Goal: Information Seeking & Learning: Learn about a topic

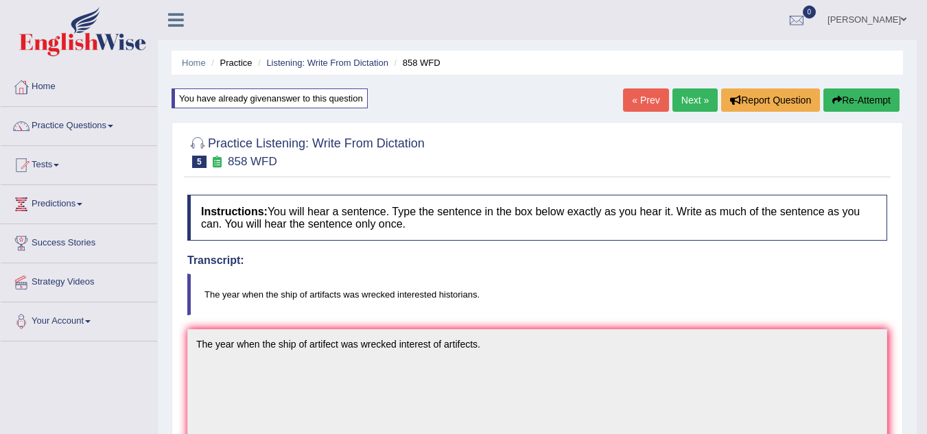
click at [705, 102] on link "Next »" at bounding box center [694, 100] width 45 height 23
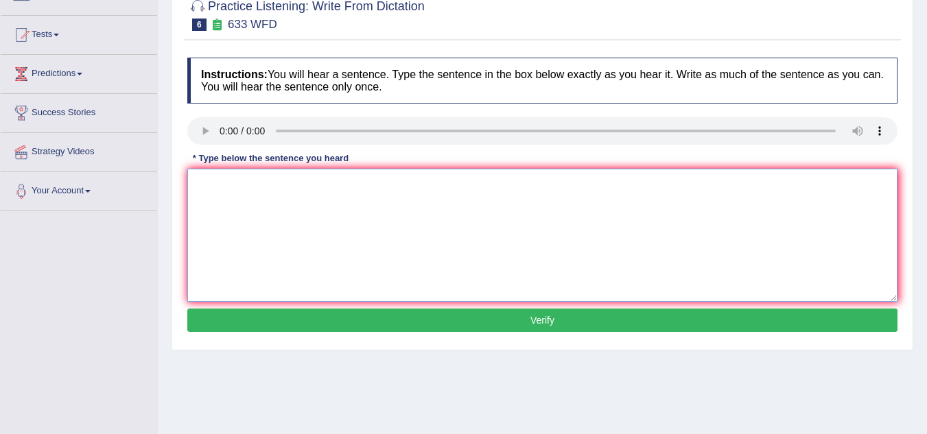
click at [244, 180] on textarea at bounding box center [542, 235] width 710 height 133
click at [283, 191] on textarea "reserch shows" at bounding box center [542, 235] width 710 height 133
click at [196, 183] on textarea "reserch shows that excercice make us feel better." at bounding box center [542, 235] width 710 height 133
click at [218, 182] on textarea "Reserch shows that excercice make us feel better." at bounding box center [542, 235] width 710 height 133
click at [324, 187] on textarea "Research shows that excercice make us feel better." at bounding box center [542, 235] width 710 height 133
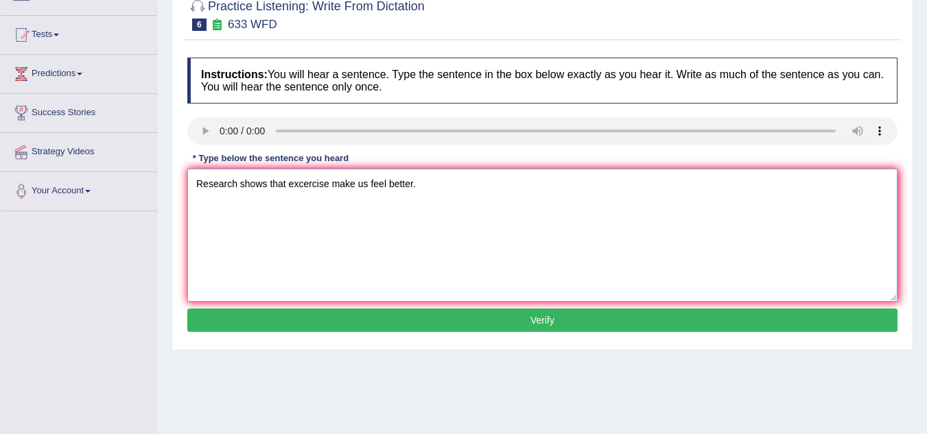
type textarea "Research shows that excercise make us feel better."
click at [370, 318] on button "Verify" at bounding box center [542, 320] width 710 height 23
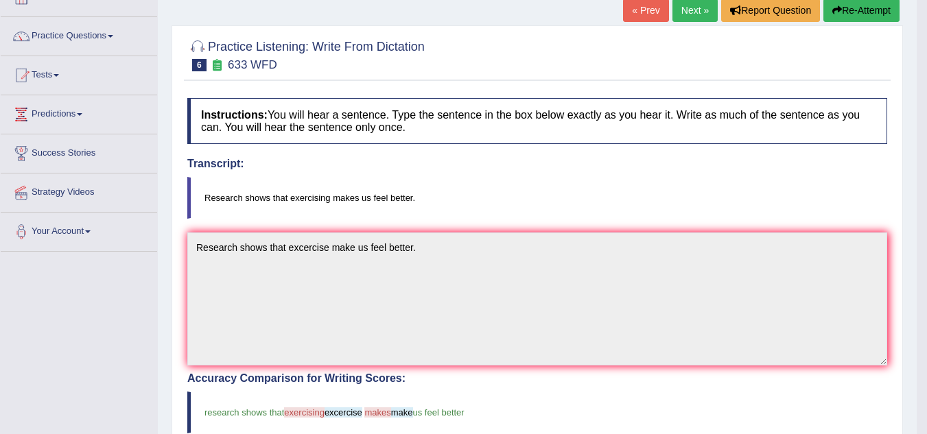
scroll to position [89, 0]
click at [871, 10] on button "Re-Attempt" at bounding box center [861, 10] width 76 height 23
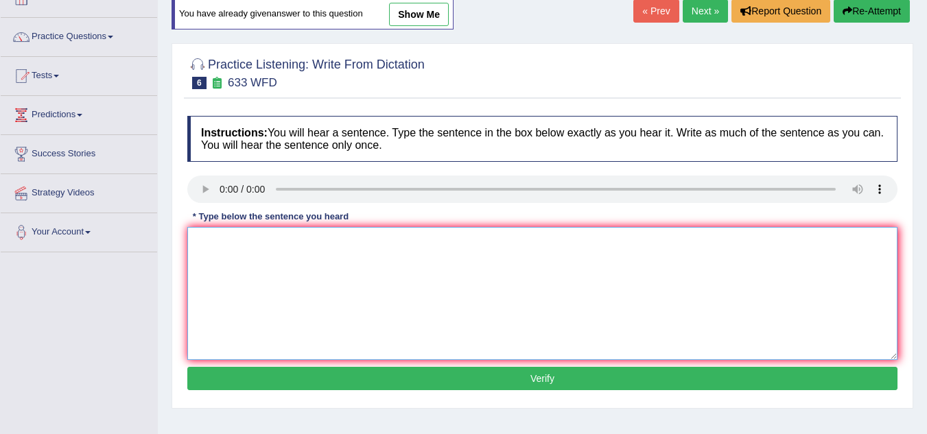
click at [306, 275] on textarea at bounding box center [542, 293] width 710 height 133
type textarea "Research shows that excercising makes us feel better."
click at [466, 375] on button "Verify" at bounding box center [542, 378] width 710 height 23
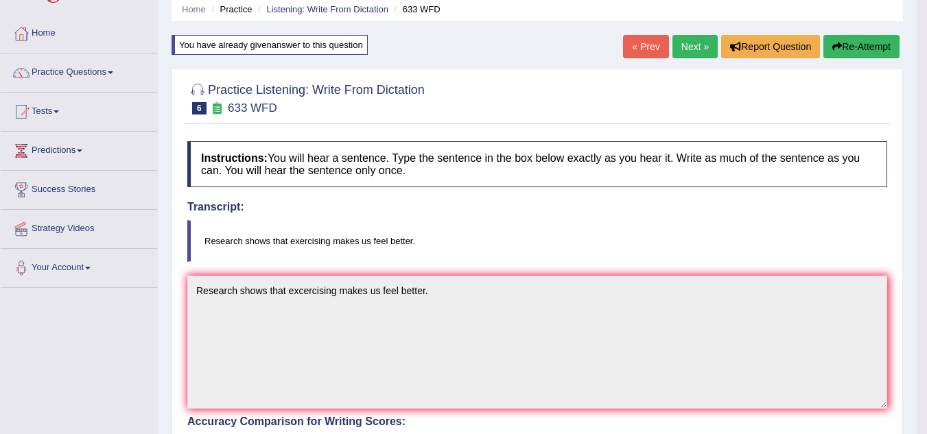
scroll to position [53, 0]
click at [862, 52] on button "Re-Attempt" at bounding box center [861, 47] width 76 height 23
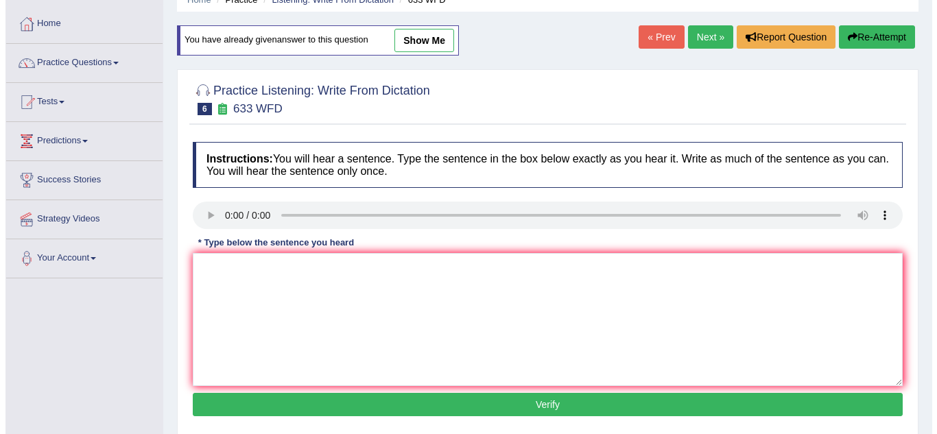
scroll to position [64, 0]
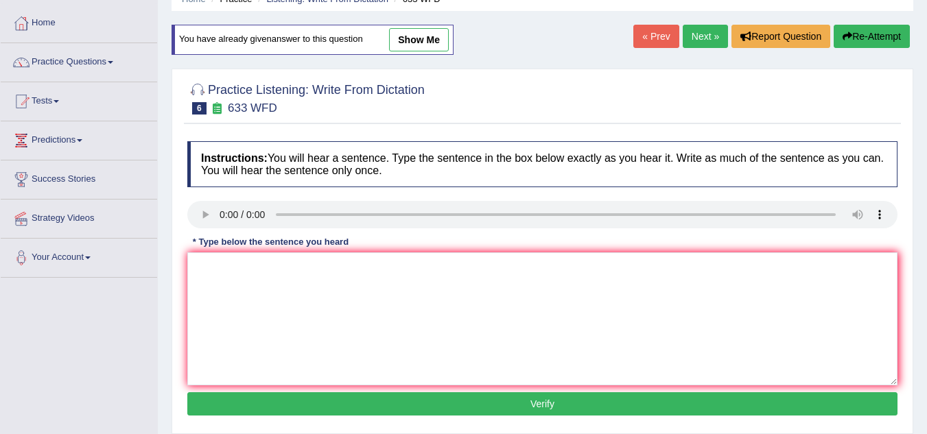
click at [221, 140] on div "Instructions: You will hear a sentence. Type the sentence in the box below exac…" at bounding box center [542, 280] width 717 height 292
click at [302, 270] on textarea at bounding box center [542, 319] width 710 height 133
type textarea "Research shows that exercising makes us feels better."
click at [447, 405] on button "Verify" at bounding box center [542, 403] width 710 height 23
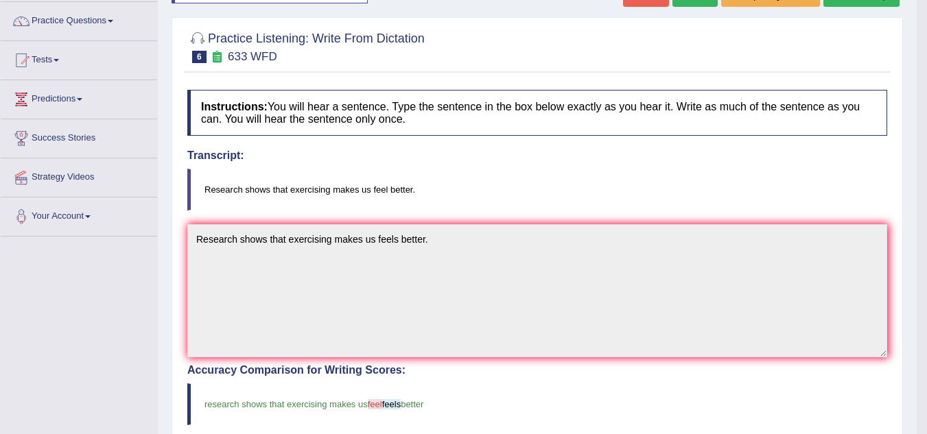
scroll to position [0, 0]
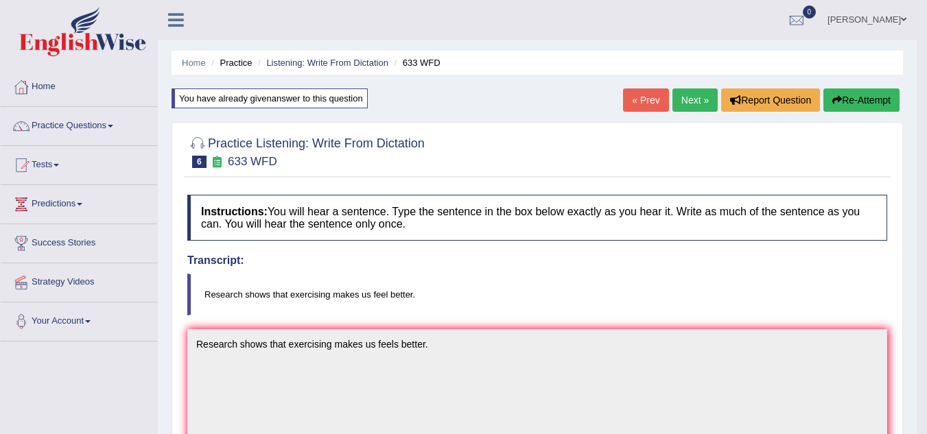
click at [860, 97] on button "Re-Attempt" at bounding box center [861, 100] width 76 height 23
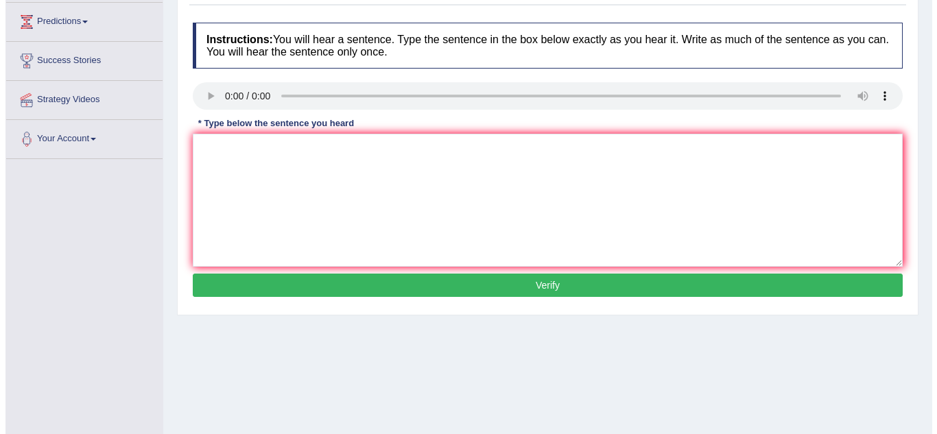
scroll to position [183, 0]
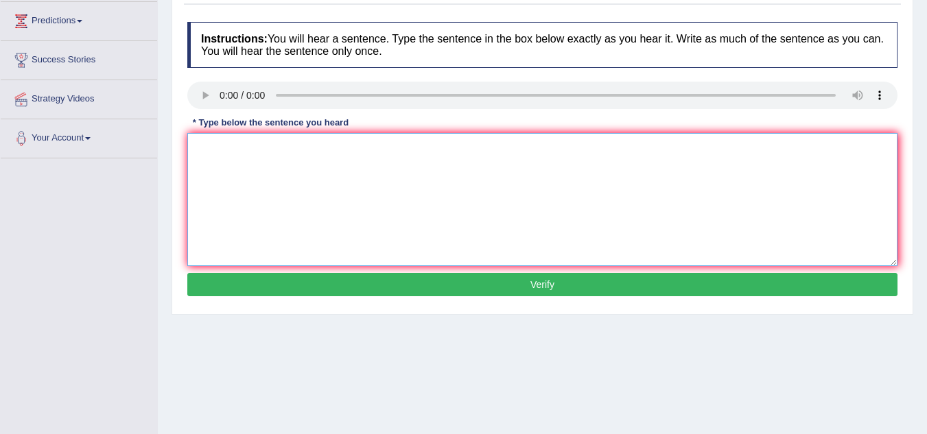
click at [261, 148] on textarea at bounding box center [542, 199] width 710 height 133
type textarea "r"
click at [391, 150] on textarea "Reseach shows that exersicing makes us feel better." at bounding box center [542, 199] width 710 height 133
type textarea "Reseach shows that exersicing makes us feels better."
click at [484, 279] on button "Verify" at bounding box center [542, 284] width 710 height 23
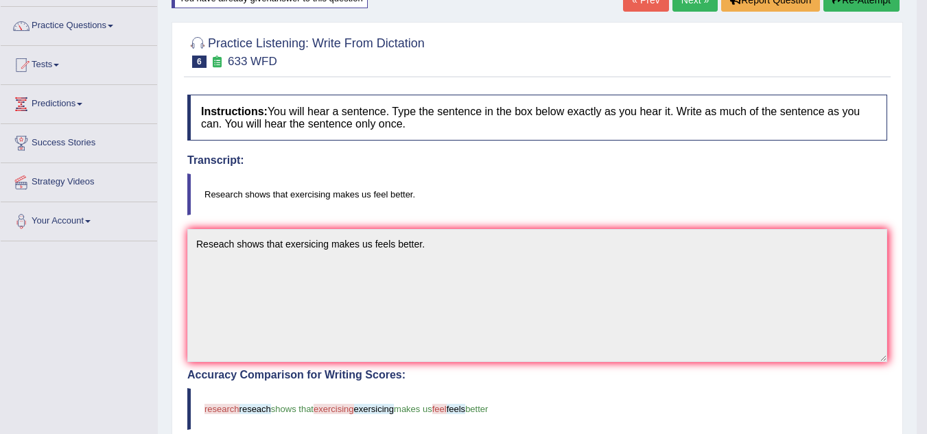
scroll to position [99, 0]
click at [857, 1] on button "Re-Attempt" at bounding box center [861, 0] width 76 height 23
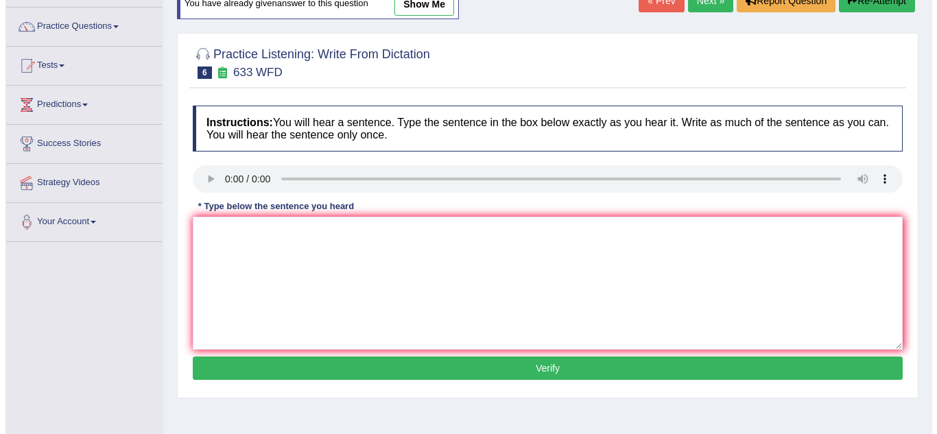
scroll to position [99, 0]
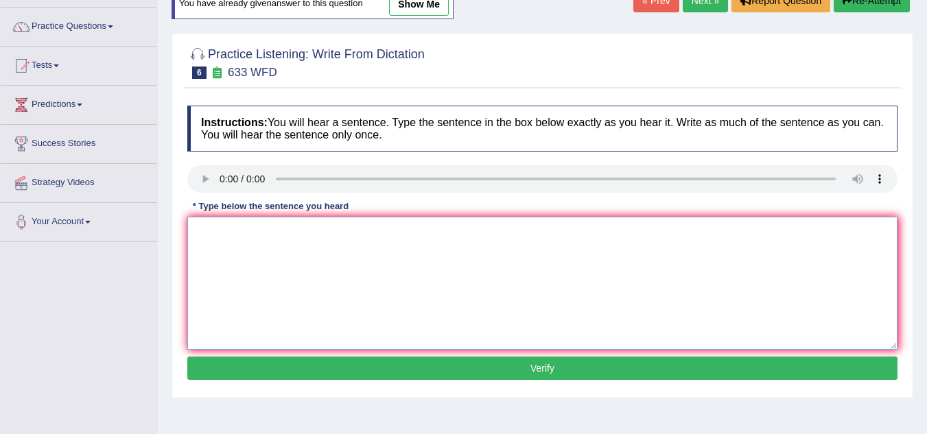
click at [277, 253] on textarea at bounding box center [542, 283] width 710 height 133
type textarea "Research shows that exercicing feel us better."
click at [436, 366] on button "Verify" at bounding box center [542, 368] width 710 height 23
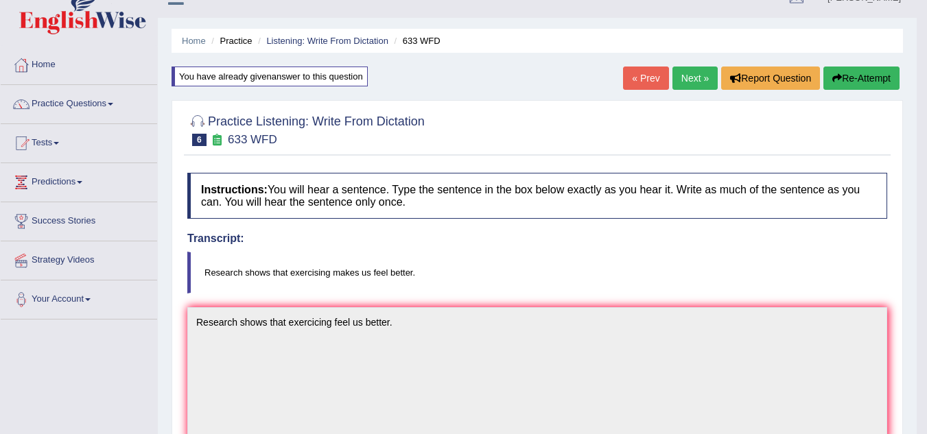
scroll to position [21, 0]
click at [871, 64] on div "Home Practice Listening: Write From Dictation 633 WFD You have already given an…" at bounding box center [537, 409] width 759 height 861
click at [866, 80] on button "Re-Attempt" at bounding box center [861, 78] width 76 height 23
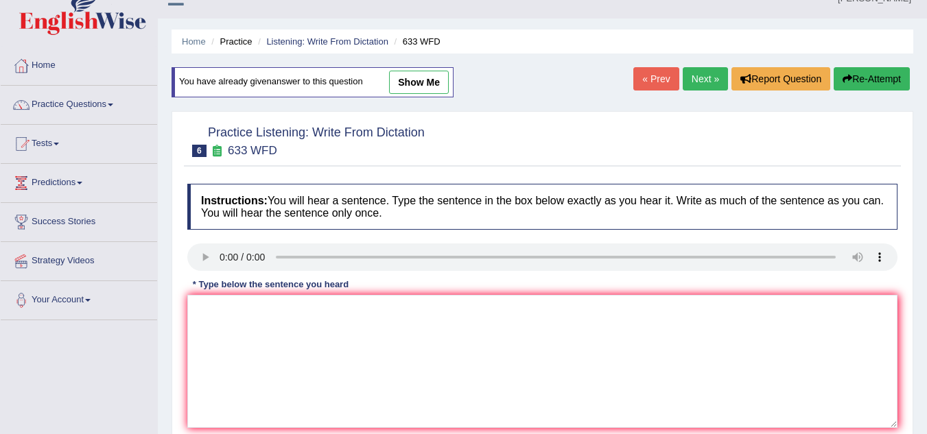
scroll to position [21, 0]
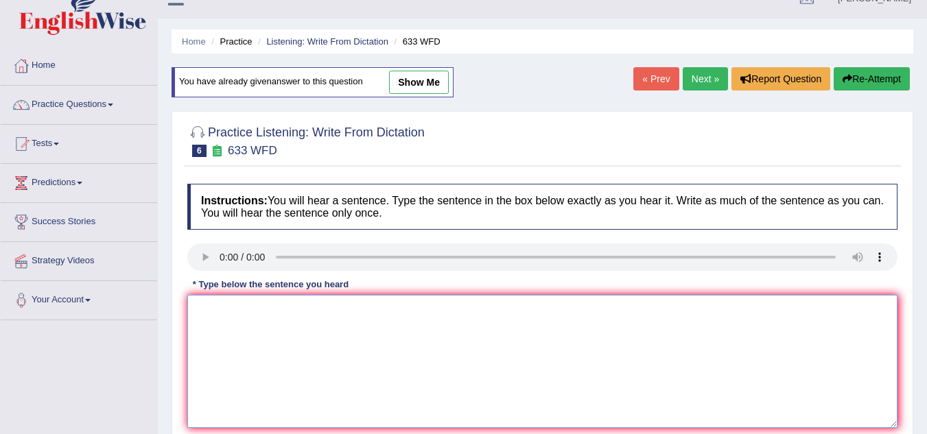
click at [272, 310] on textarea at bounding box center [542, 361] width 710 height 133
click at [310, 312] on textarea "Research shows that exercicing" at bounding box center [542, 361] width 710 height 133
click at [344, 317] on textarea "Research shows that exercicing" at bounding box center [542, 361] width 710 height 133
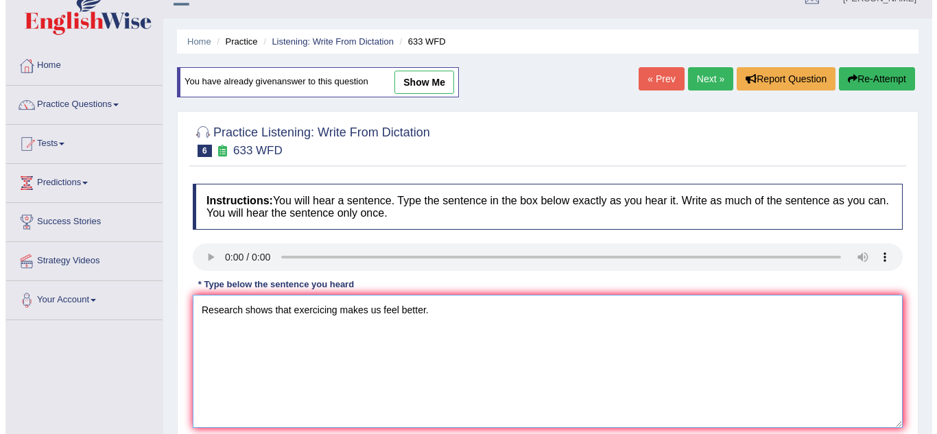
scroll to position [121, 0]
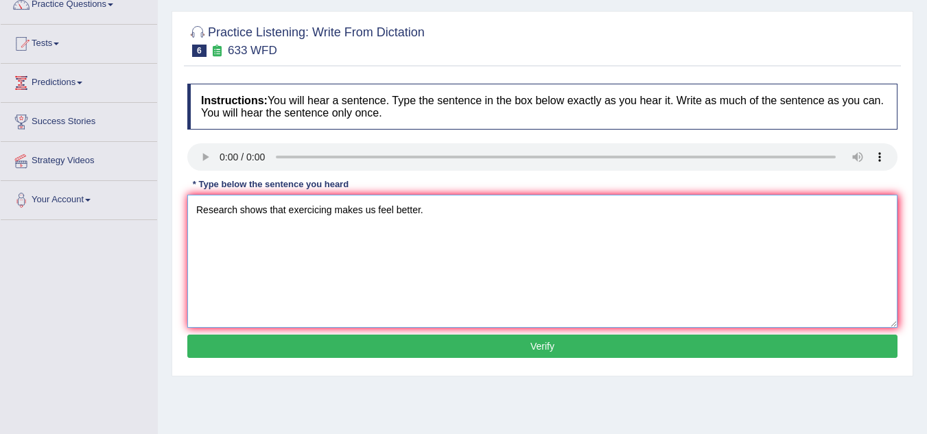
type textarea "Research shows that exercicing makes us feel better."
click at [461, 346] on button "Verify" at bounding box center [542, 346] width 710 height 23
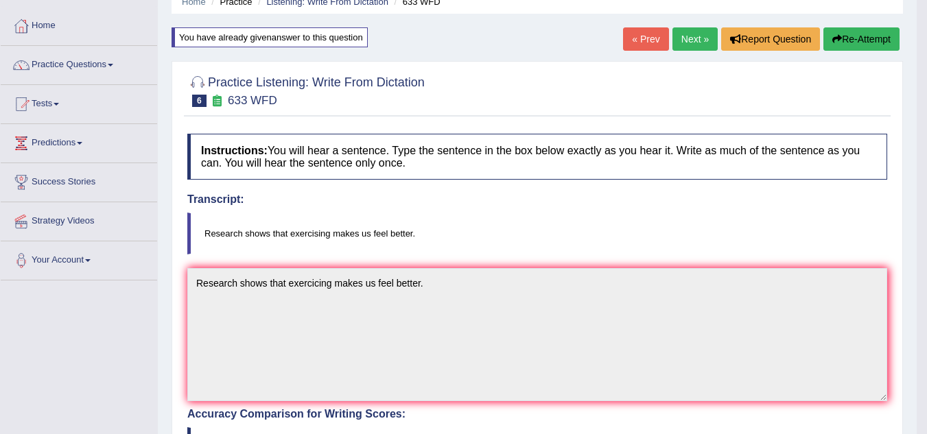
scroll to position [60, 0]
click at [862, 29] on button "Re-Attempt" at bounding box center [861, 39] width 76 height 23
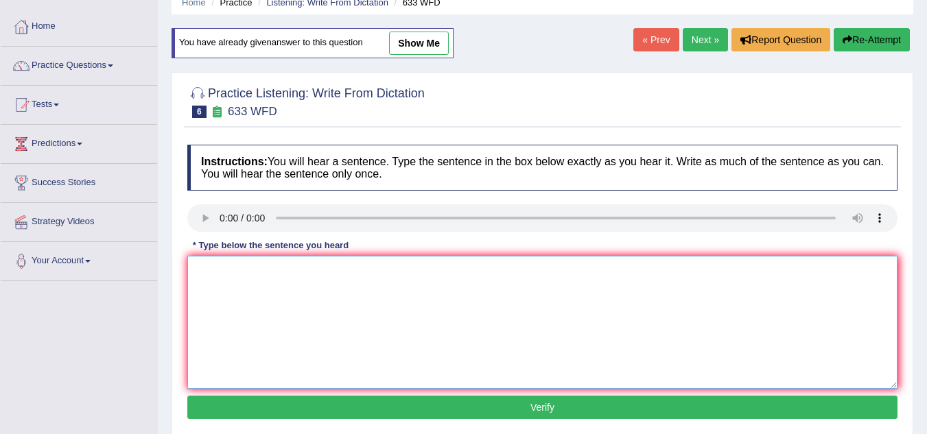
click at [249, 269] on textarea at bounding box center [542, 322] width 710 height 133
type textarea "Research shows that exercising makes us feel better."
click at [639, 403] on button "Verify" at bounding box center [542, 407] width 710 height 23
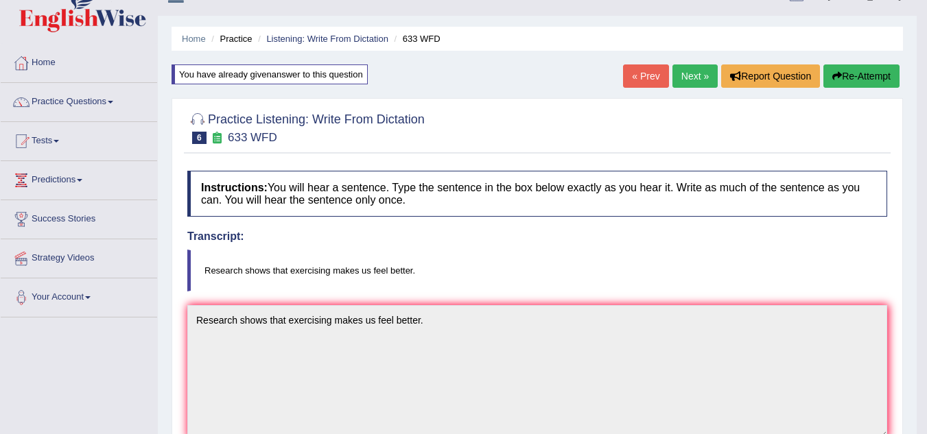
scroll to position [23, 0]
click at [691, 78] on link "Next »" at bounding box center [694, 76] width 45 height 23
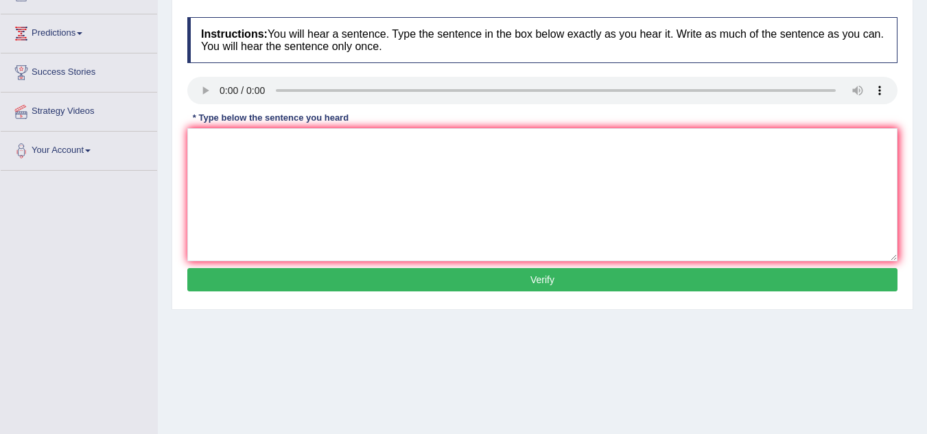
scroll to position [165, 0]
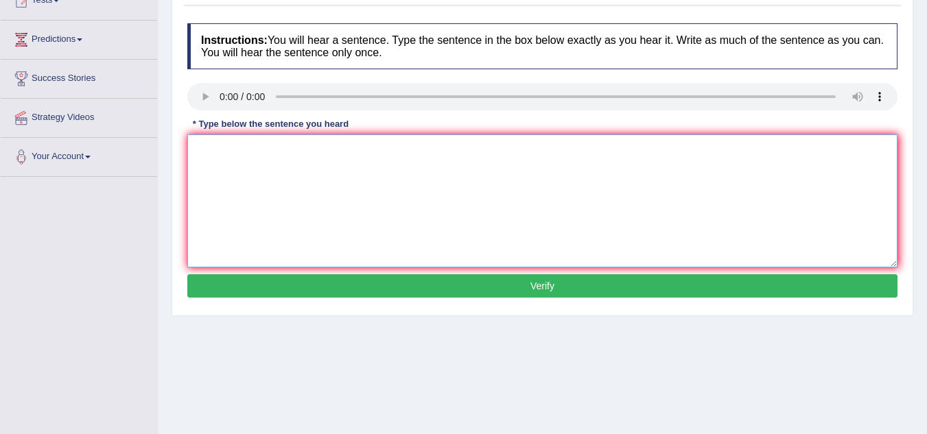
click at [242, 150] on textarea at bounding box center [542, 200] width 710 height 133
click at [272, 149] on textarea "Plants are continud to grow throuhg out their life." at bounding box center [542, 200] width 710 height 133
click at [293, 148] on textarea "Plants are continuous d to grow throuhg out their life." at bounding box center [542, 200] width 710 height 133
click at [355, 150] on textarea "Plants are continuous to grow throuhg out their life." at bounding box center [542, 200] width 710 height 133
type textarea "Plants are continuous to grow through out their life."
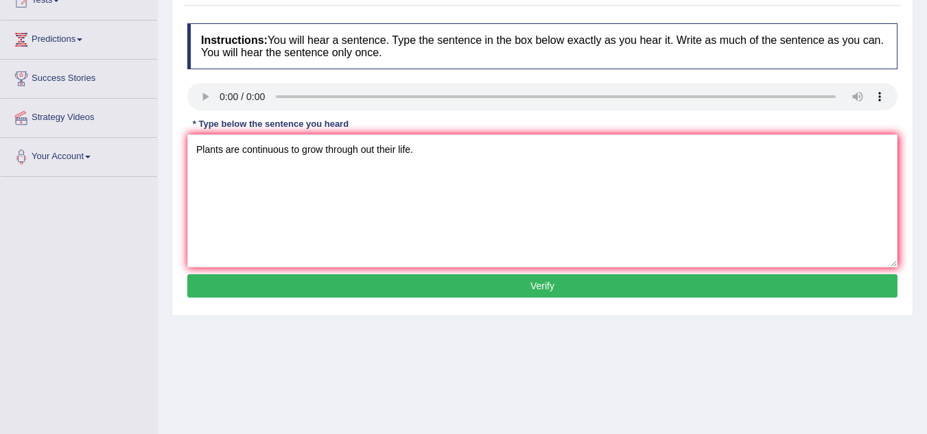
click at [436, 290] on button "Verify" at bounding box center [542, 285] width 710 height 23
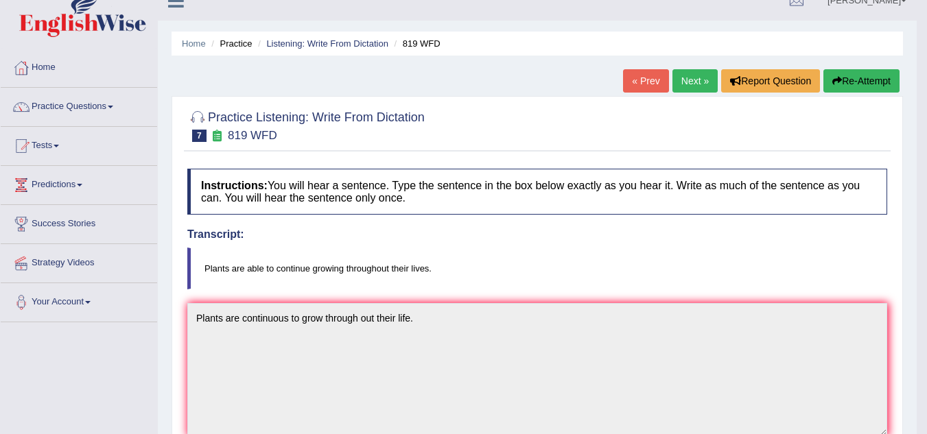
scroll to position [18, 0]
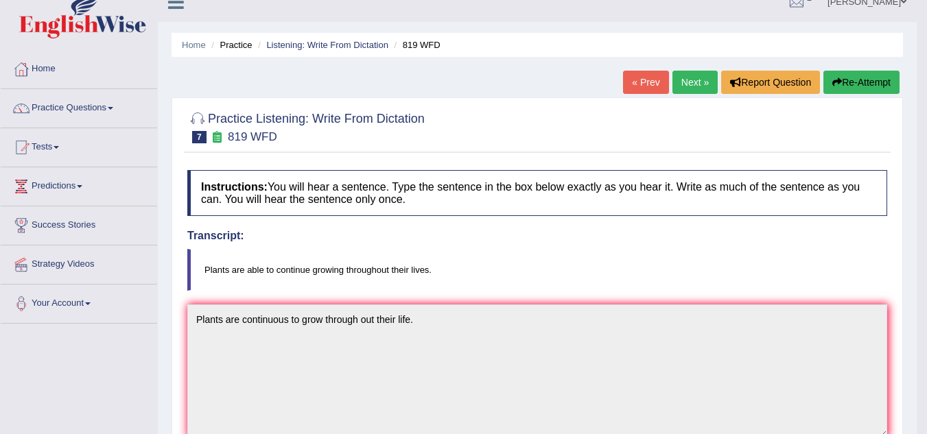
click at [859, 67] on div "Home Practice Listening: Write From Dictation 819 WFD « Prev Next » Report Ques…" at bounding box center [537, 409] width 759 height 854
click at [857, 80] on button "Re-Attempt" at bounding box center [861, 82] width 76 height 23
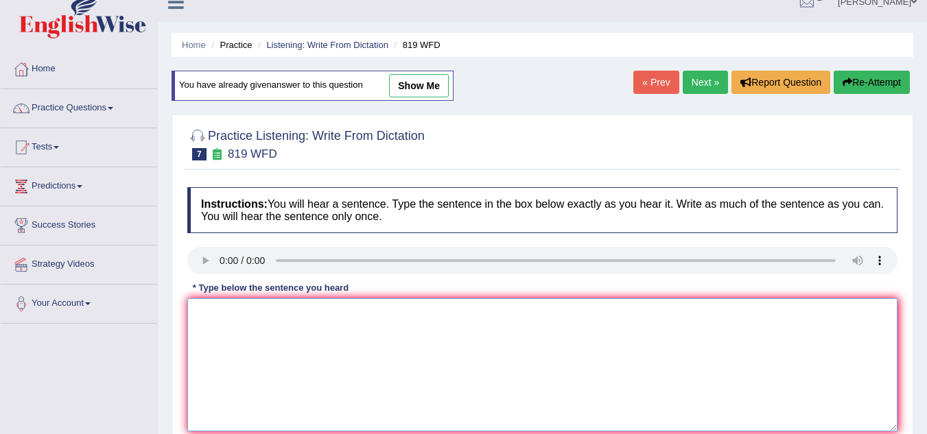
click at [301, 340] on textarea at bounding box center [542, 364] width 710 height 133
type textarea "T"
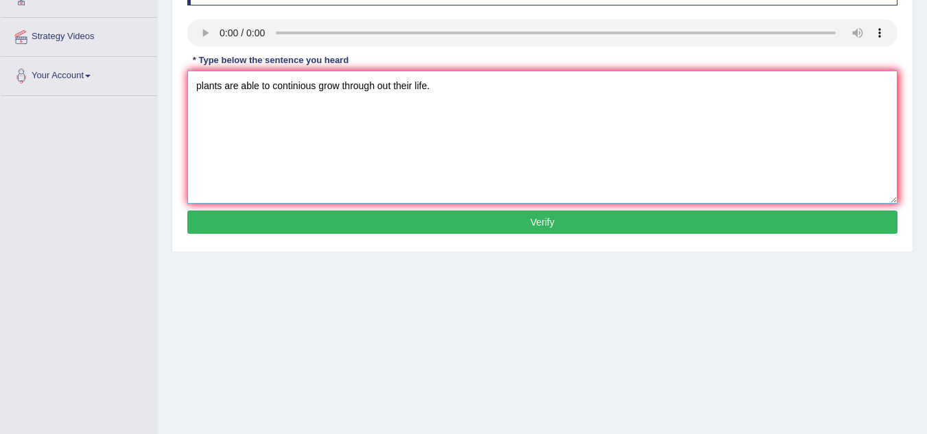
scroll to position [246, 0]
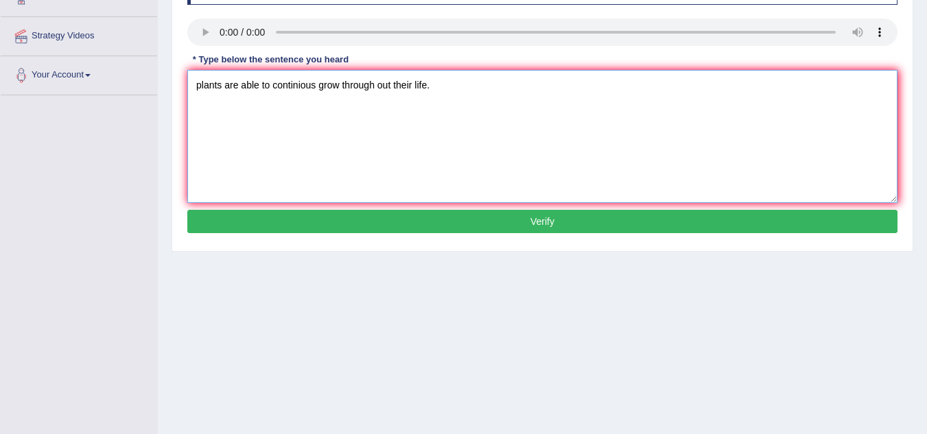
type textarea "plants are able to continious grow through out their life."
click at [336, 228] on button "Verify" at bounding box center [542, 221] width 710 height 23
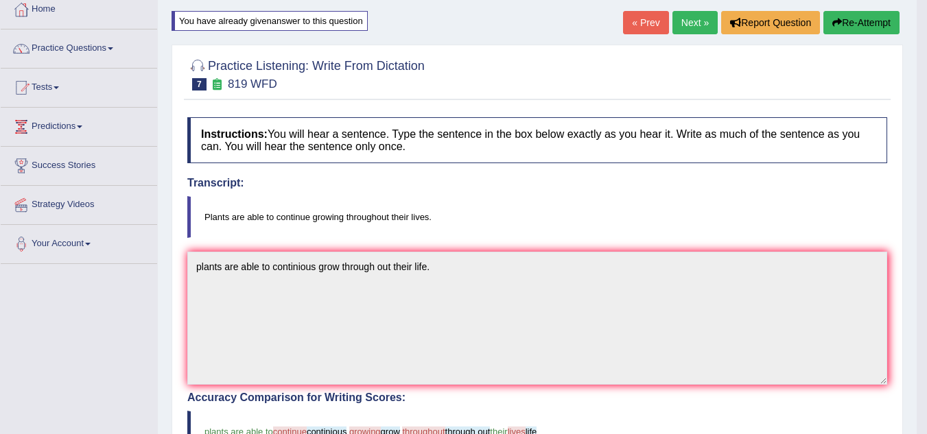
scroll to position [74, 0]
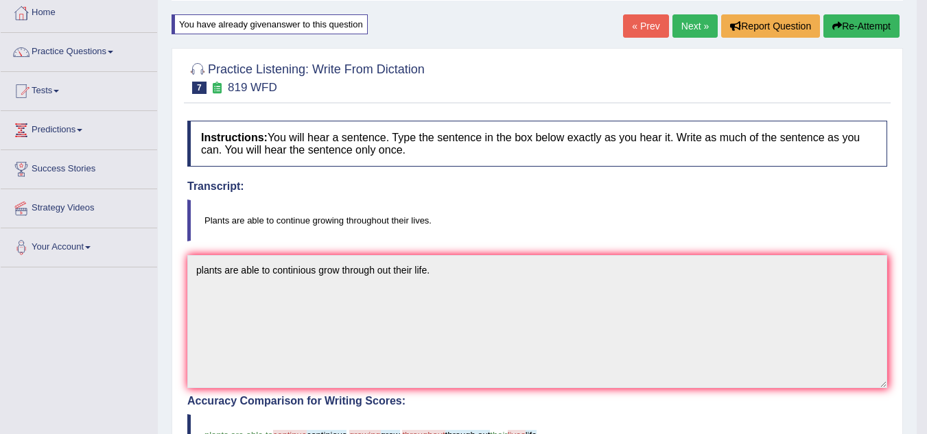
click at [851, 30] on button "Re-Attempt" at bounding box center [861, 25] width 76 height 23
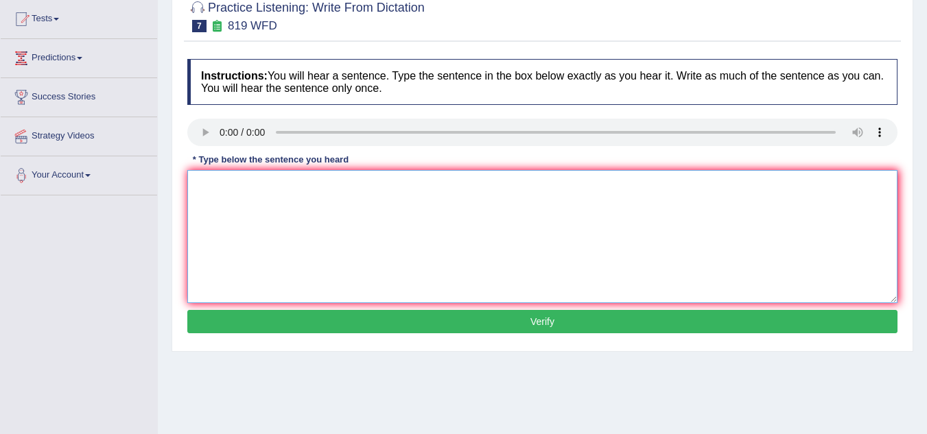
click at [290, 187] on textarea at bounding box center [542, 236] width 710 height 133
type textarea "p"
type textarea "Plants are able to continious grow throughout their live."
click at [454, 320] on button "Verify" at bounding box center [542, 321] width 710 height 23
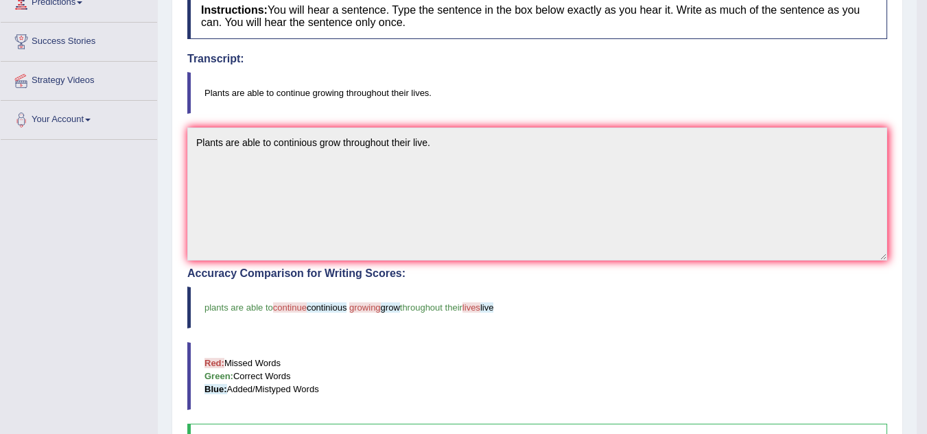
scroll to position [56, 0]
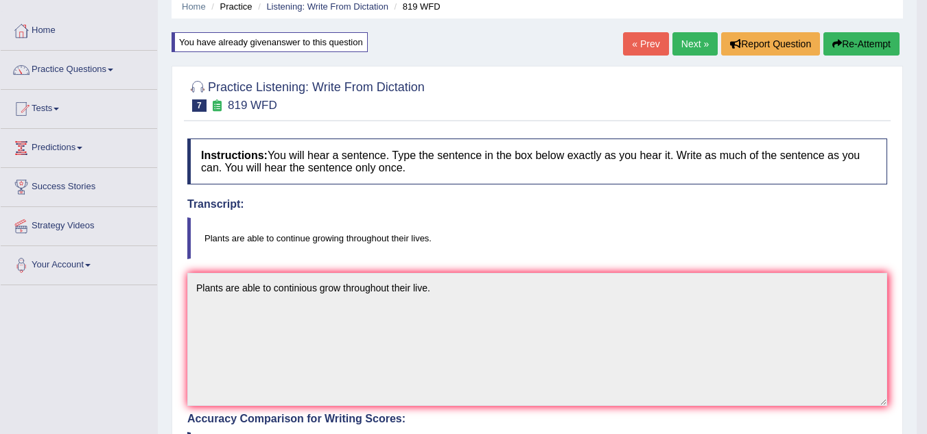
click at [688, 41] on link "Next »" at bounding box center [694, 43] width 45 height 23
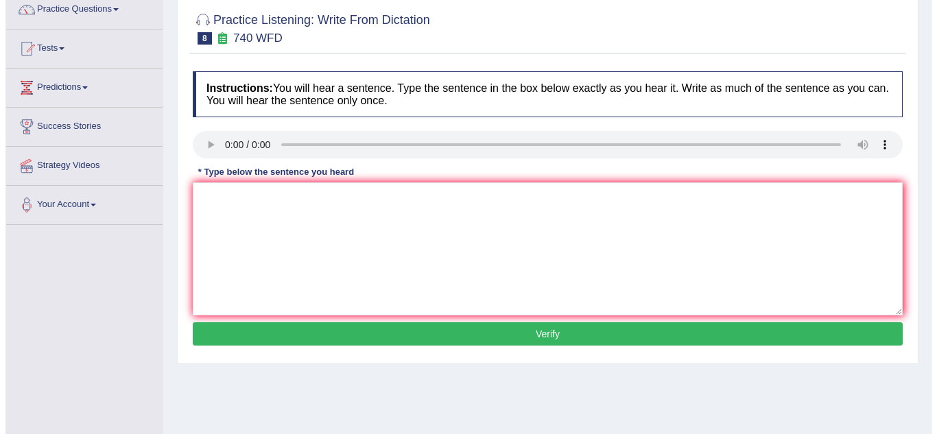
scroll to position [115, 0]
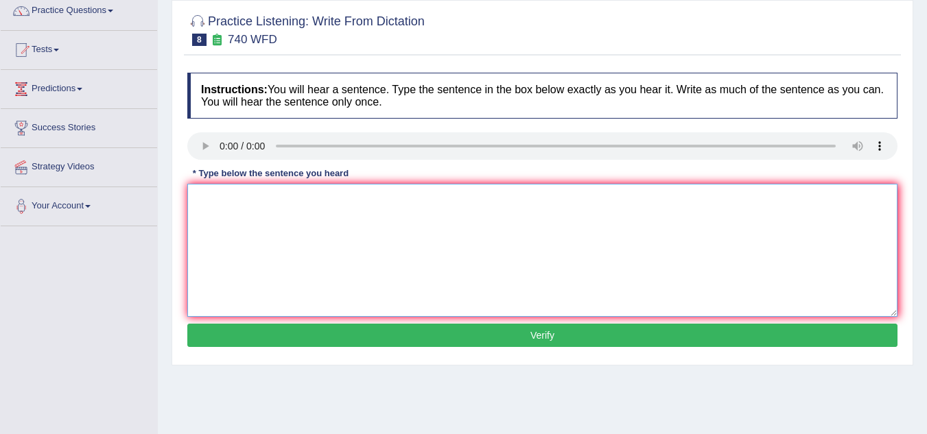
click at [237, 198] on textarea at bounding box center [542, 250] width 710 height 133
click at [249, 196] on textarea "A series of observation carried out throughout the classroom." at bounding box center [542, 250] width 710 height 133
click at [242, 198] on textarea "A series of observation carried out throughout the classroom." at bounding box center [542, 250] width 710 height 133
click at [312, 200] on textarea "A series of the observation carried out throughout the classroom." at bounding box center [542, 250] width 710 height 133
click at [427, 200] on textarea "A series of the observation were carried out throughout the classroom." at bounding box center [542, 250] width 710 height 133
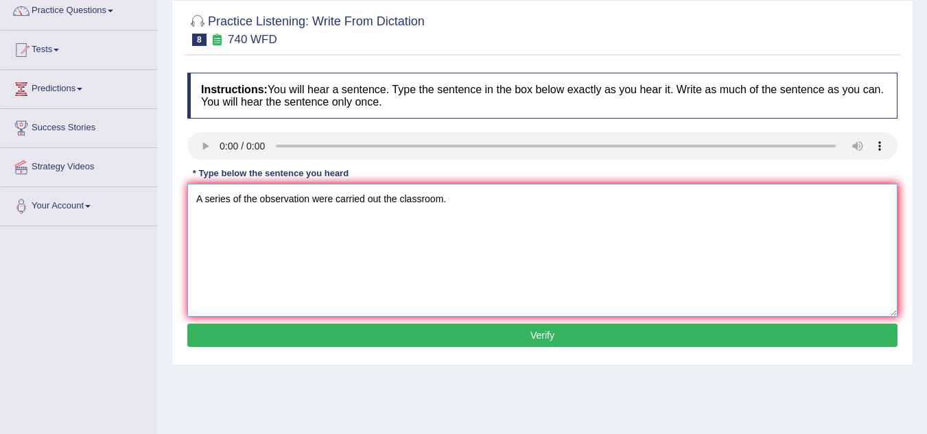
click at [384, 197] on textarea "A series of the observation were carried out the classroom." at bounding box center [542, 250] width 710 height 133
type textarea "A series of the observation were carried out in the classroom."
click at [554, 336] on button "Verify" at bounding box center [542, 335] width 710 height 23
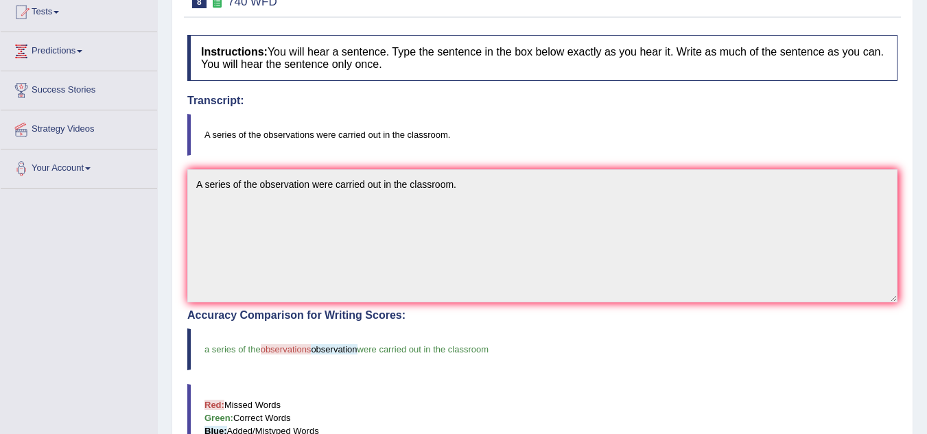
scroll to position [0, 0]
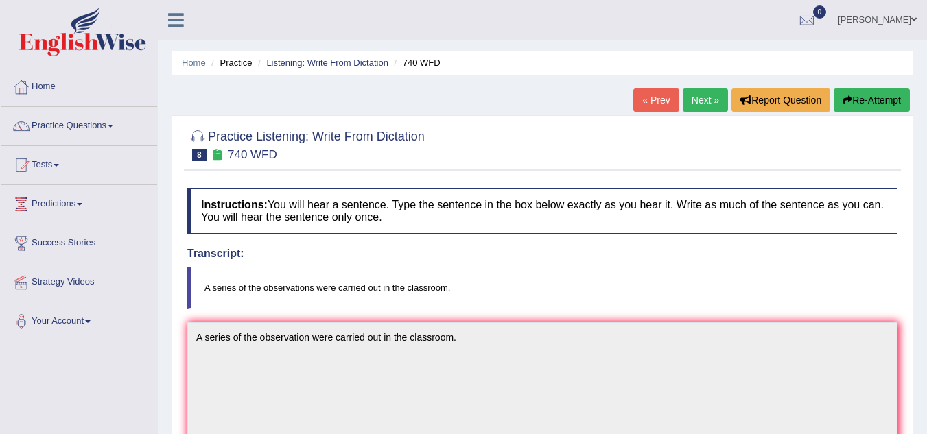
click at [699, 107] on link "Next »" at bounding box center [705, 100] width 45 height 23
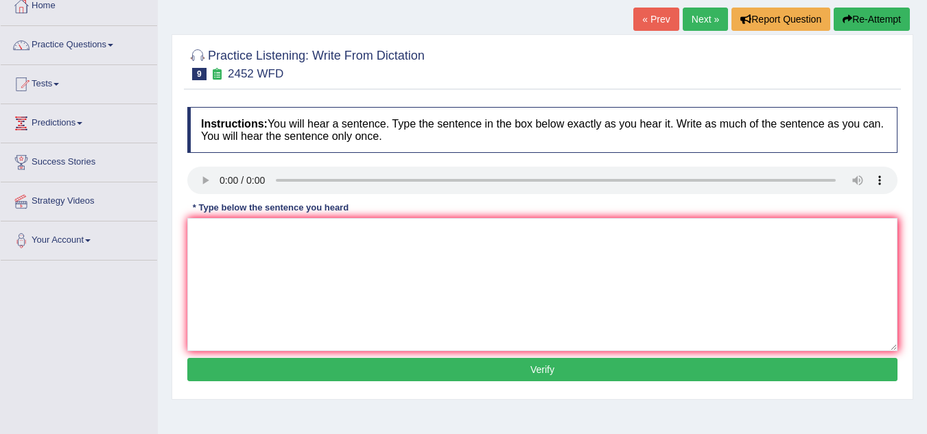
scroll to position [82, 0]
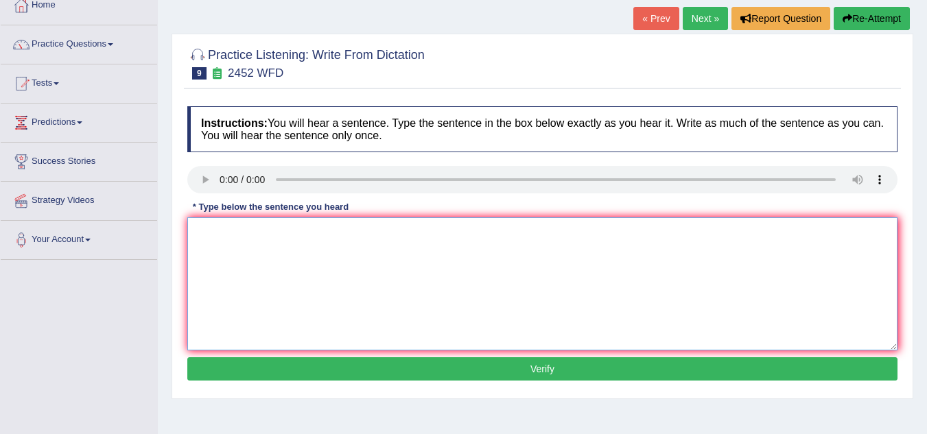
click at [223, 226] on textarea at bounding box center [542, 284] width 710 height 133
click at [210, 233] on textarea "It is debate value of the knowledge." at bounding box center [542, 284] width 710 height 133
click at [251, 233] on textarea "It is a debate value of the knowledge." at bounding box center [542, 284] width 710 height 133
click at [246, 228] on textarea "It is a debate value of the knowledge." at bounding box center [542, 284] width 710 height 133
click at [250, 230] on textarea "It is a debate value of the knowledge." at bounding box center [542, 284] width 710 height 133
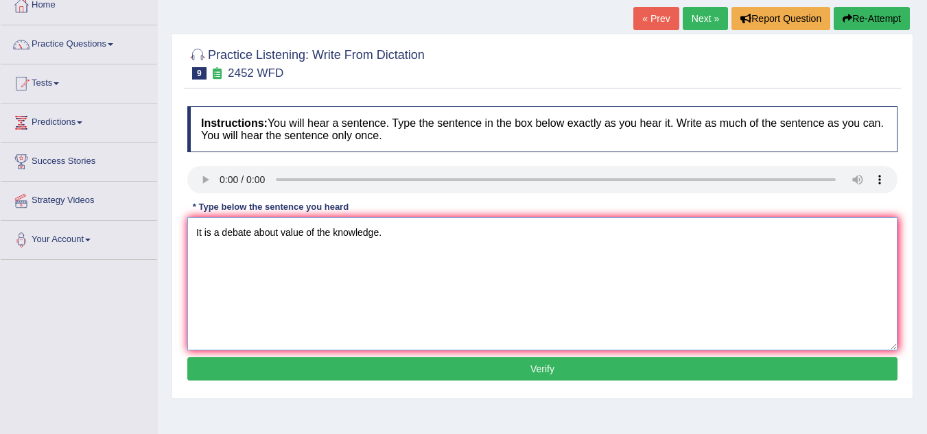
type textarea "It is a debate about value of the knowledge."
click at [382, 377] on button "Verify" at bounding box center [542, 368] width 710 height 23
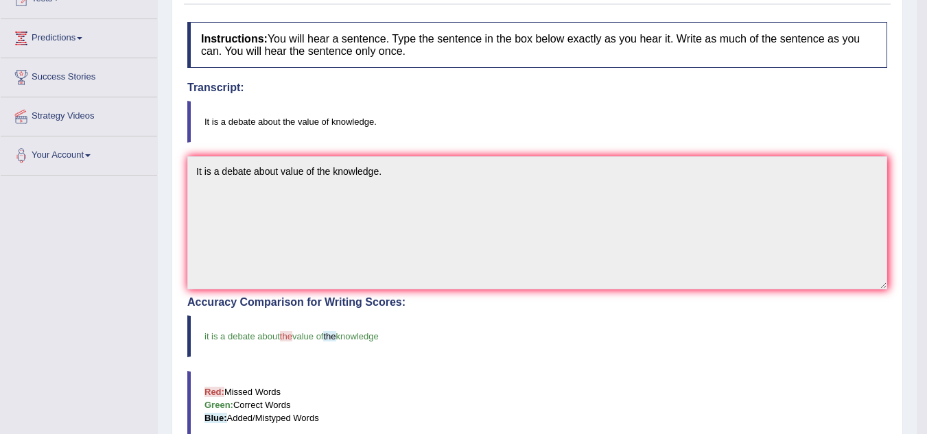
scroll to position [0, 0]
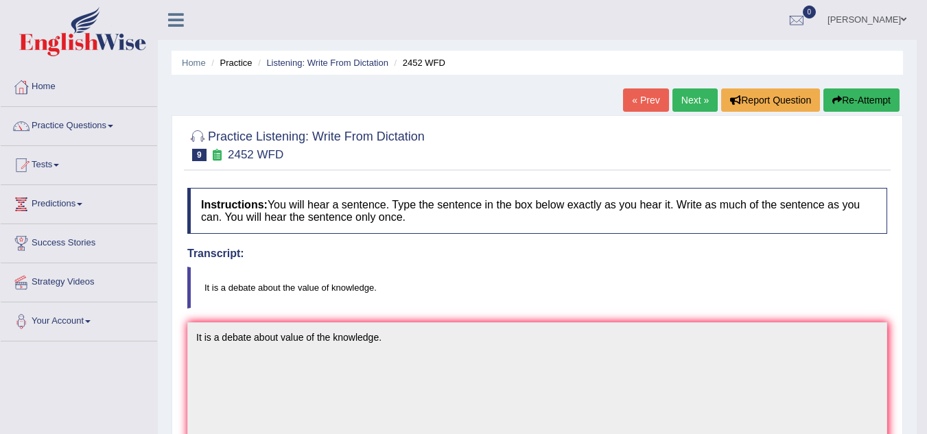
click at [697, 94] on link "Next »" at bounding box center [694, 100] width 45 height 23
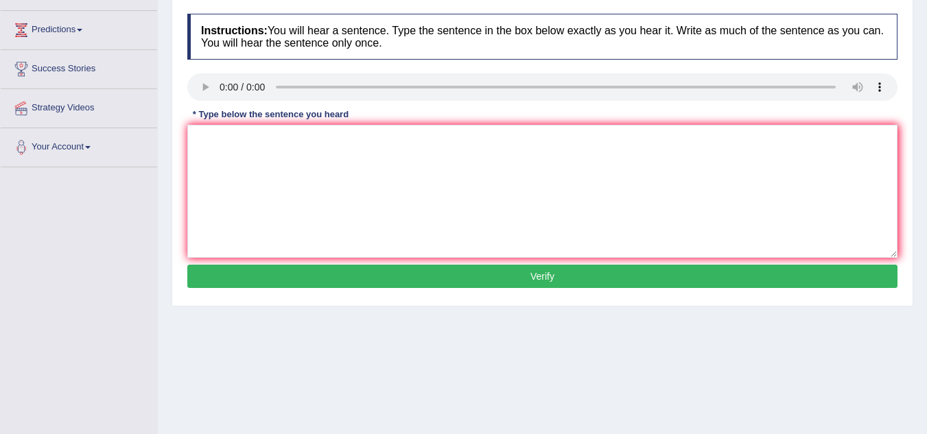
scroll to position [175, 0]
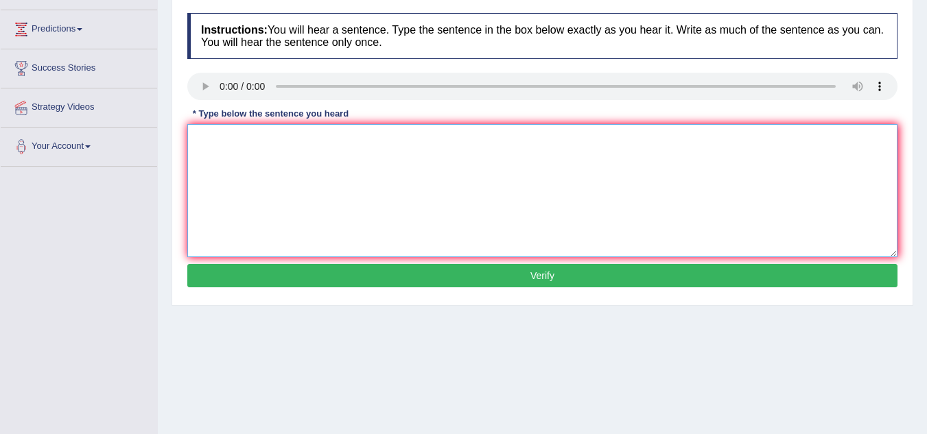
click at [261, 138] on textarea at bounding box center [542, 190] width 710 height 133
click at [253, 137] on textarea "your idea" at bounding box center [542, 190] width 710 height 133
type textarea "v"
type textarea "your ideas have been discussed and debated"
click at [403, 140] on textarea "your ideas have been discussed and debated" at bounding box center [542, 190] width 710 height 133
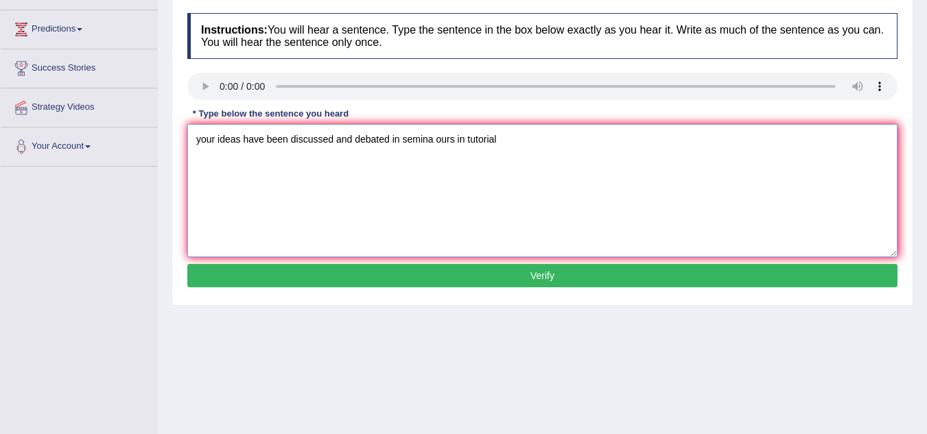
click at [196, 139] on textarea "your ideas have been discussed and debated in semina ours in tutorial" at bounding box center [542, 190] width 710 height 133
click at [498, 145] on textarea "Your ideas have been discussed and debated in semina hours in tutorial" at bounding box center [542, 190] width 710 height 133
type textarea "Your ideas have been discussed and debated in semina hours in tutorial."
click at [548, 280] on button "Verify" at bounding box center [542, 275] width 710 height 23
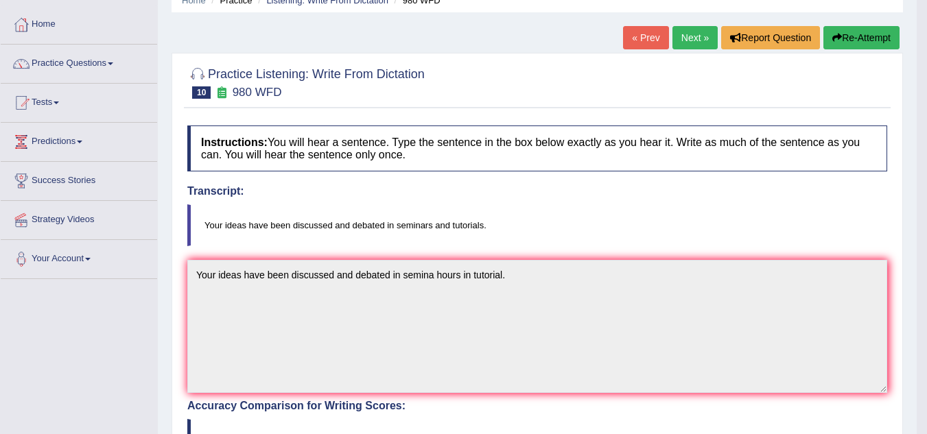
scroll to position [62, 0]
click at [838, 35] on icon "button" at bounding box center [837, 39] width 10 height 10
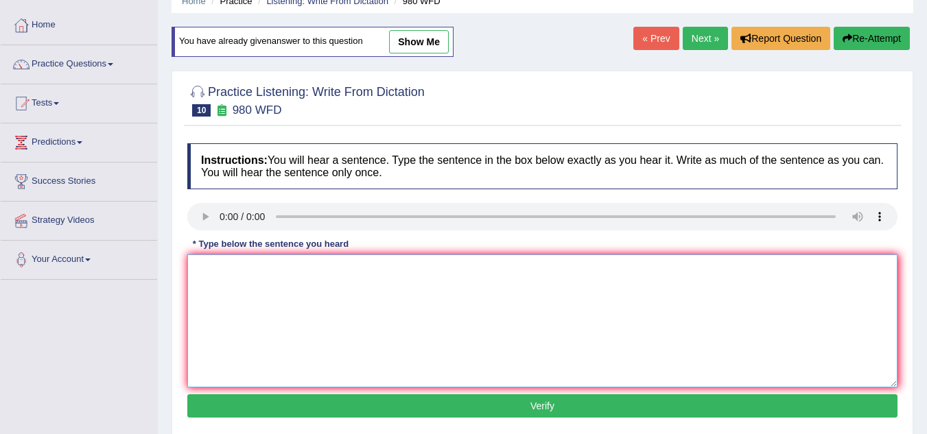
click at [244, 279] on textarea at bounding box center [542, 321] width 710 height 133
click at [302, 307] on textarea at bounding box center [542, 321] width 710 height 133
type textarea "Your ideas and"
click at [279, 269] on textarea "Your ideas and" at bounding box center [542, 321] width 710 height 133
click at [325, 267] on textarea "Your ideas have been" at bounding box center [542, 321] width 710 height 133
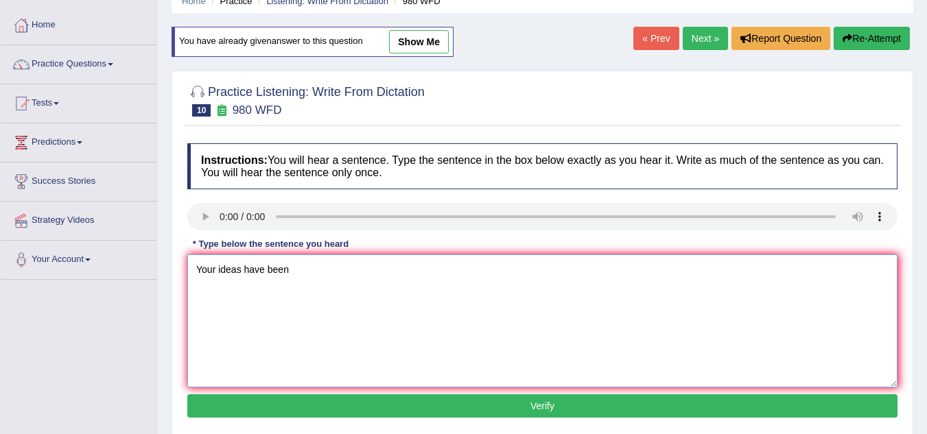
click at [303, 270] on textarea "Your ideas have been" at bounding box center [542, 321] width 710 height 133
click at [400, 272] on textarea "Your ideas have been discussed and debated" at bounding box center [542, 321] width 710 height 133
type textarea "Your ideas have been discussed and debated in seminars hours in tutorial."
click at [412, 411] on button "Verify" at bounding box center [542, 406] width 710 height 23
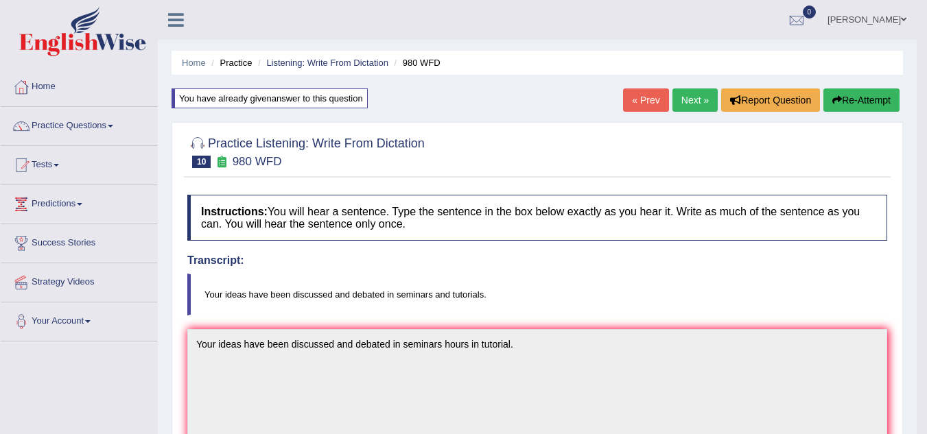
click at [685, 101] on link "Next »" at bounding box center [694, 100] width 45 height 23
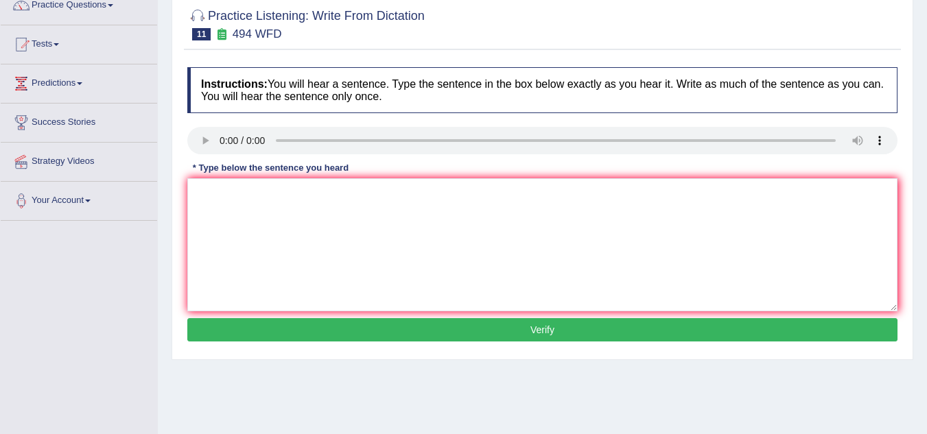
scroll to position [107, 0]
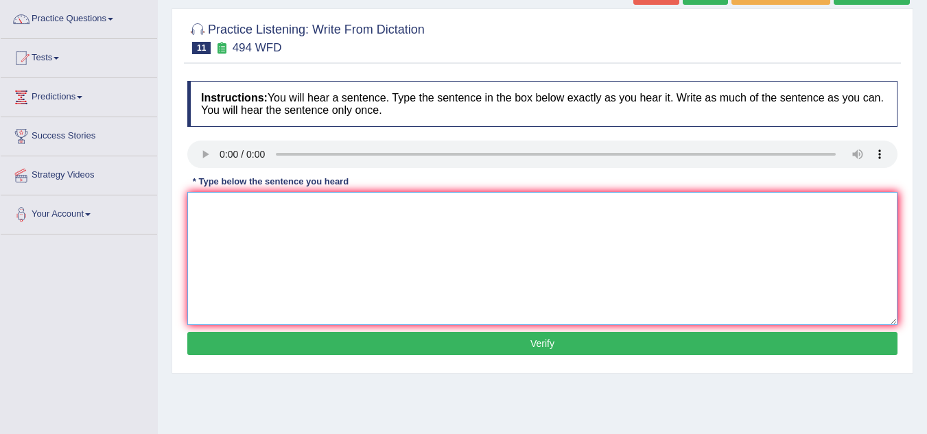
click at [259, 207] on textarea at bounding box center [542, 258] width 710 height 133
click at [289, 211] on textarea "The vocabulery" at bounding box center [542, 258] width 710 height 133
click at [354, 213] on textarea "The vocabulery that is perculier" at bounding box center [542, 258] width 710 height 133
click at [419, 204] on textarea "The vocabulery that is perculier in a specif field in" at bounding box center [542, 258] width 710 height 133
click at [375, 207] on textarea "The vocabulery that is perculier in a specif field called in jargen" at bounding box center [542, 258] width 710 height 133
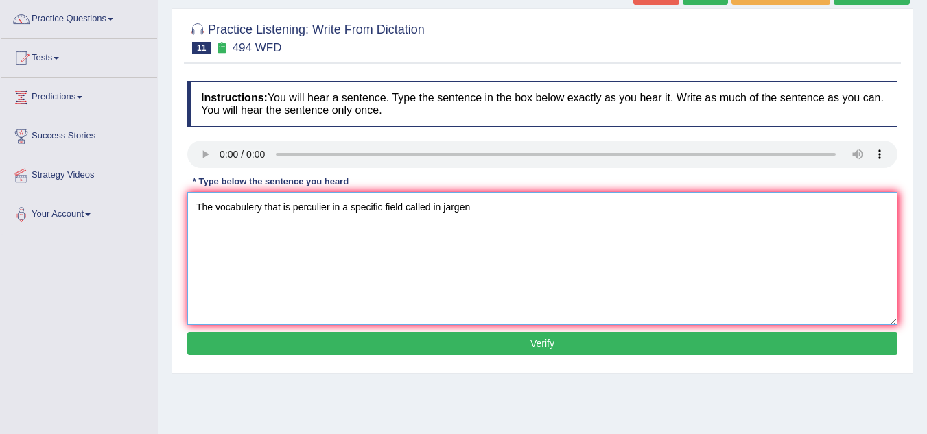
click at [475, 204] on textarea "The vocabulery that is perculier in a specific field called in jargen" at bounding box center [542, 258] width 710 height 133
type textarea "The vocabulery that is perculier in a specific field called in jargen."
click at [475, 333] on button "Verify" at bounding box center [542, 343] width 710 height 23
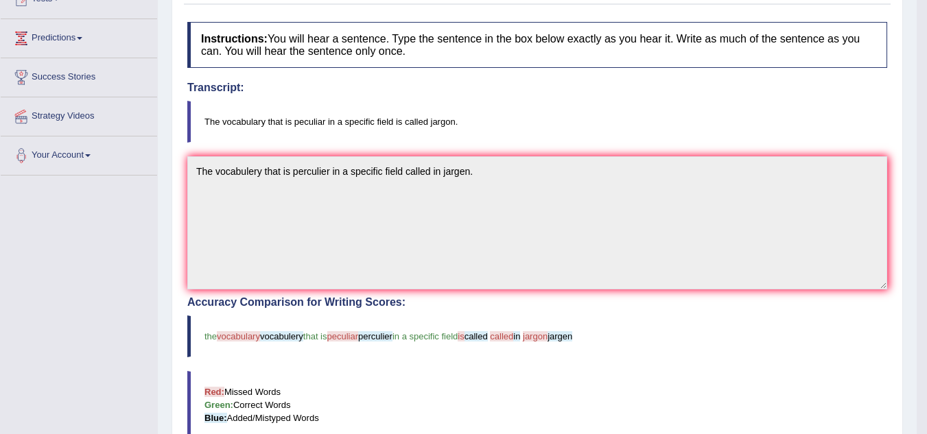
scroll to position [0, 0]
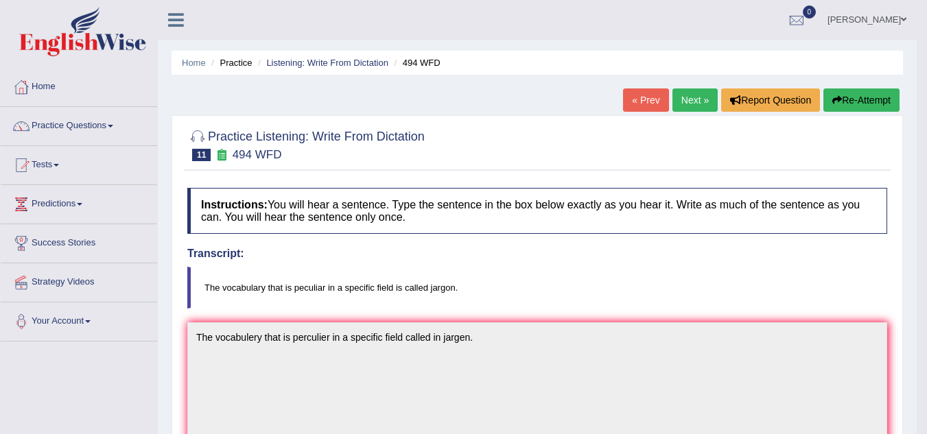
click at [694, 92] on link "Next »" at bounding box center [694, 100] width 45 height 23
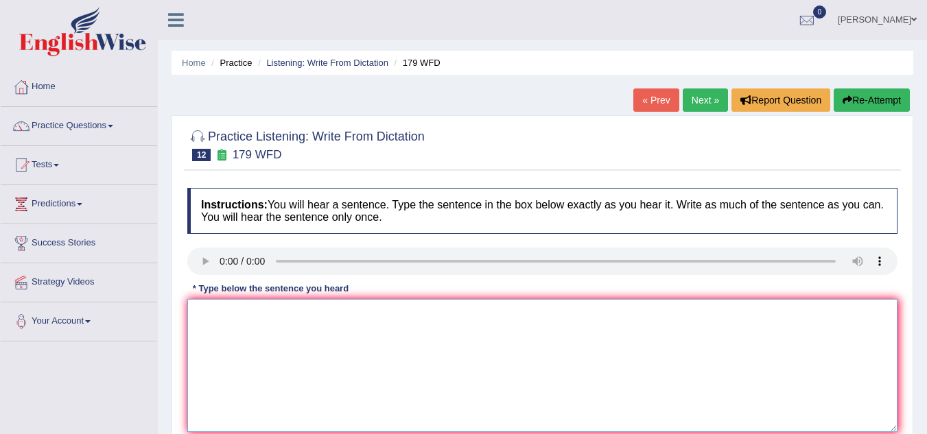
click at [233, 307] on textarea at bounding box center [542, 365] width 710 height 133
click at [221, 305] on textarea at bounding box center [542, 365] width 710 height 133
click at [295, 315] on textarea "lectures are the most" at bounding box center [542, 365] width 710 height 133
click at [295, 316] on textarea "lectures are the oldest formal methode of" at bounding box center [542, 365] width 710 height 133
click at [420, 318] on textarea "lectures are the oldest and the formal methode of" at bounding box center [542, 365] width 710 height 133
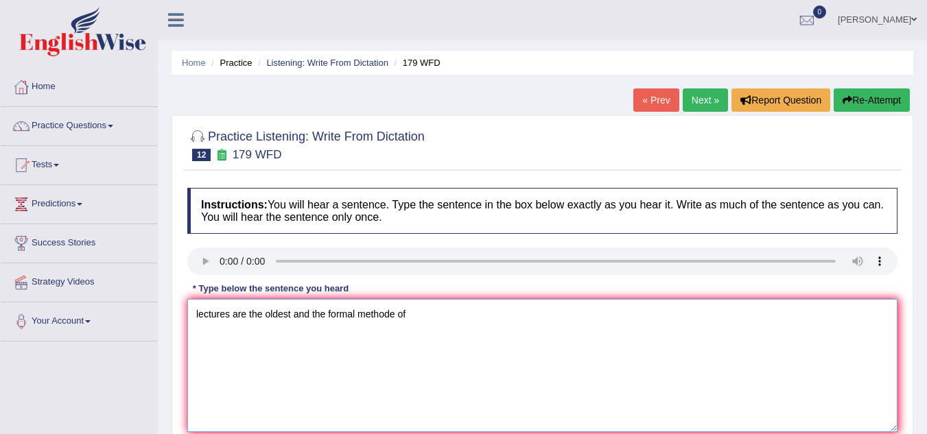
click at [324, 315] on textarea "lectures are the oldest and the formal methode of" at bounding box center [542, 365] width 710 height 133
click at [435, 307] on textarea "lectures are the oldest and the most formal methode of" at bounding box center [542, 365] width 710 height 133
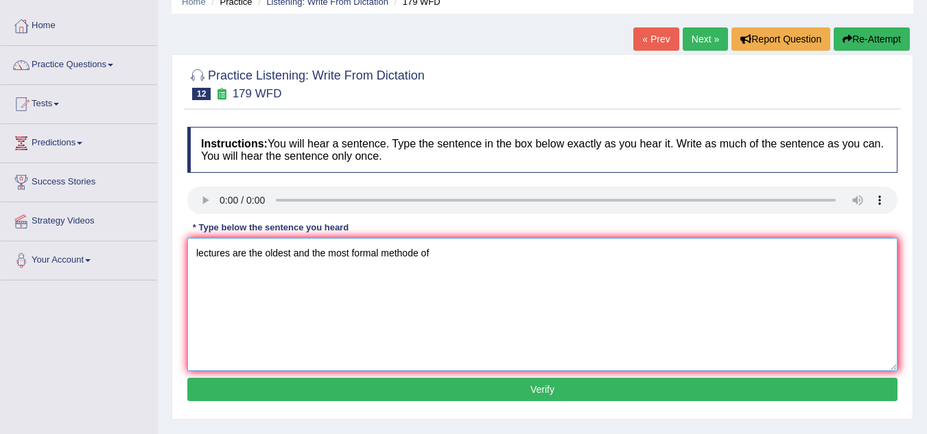
scroll to position [62, 0]
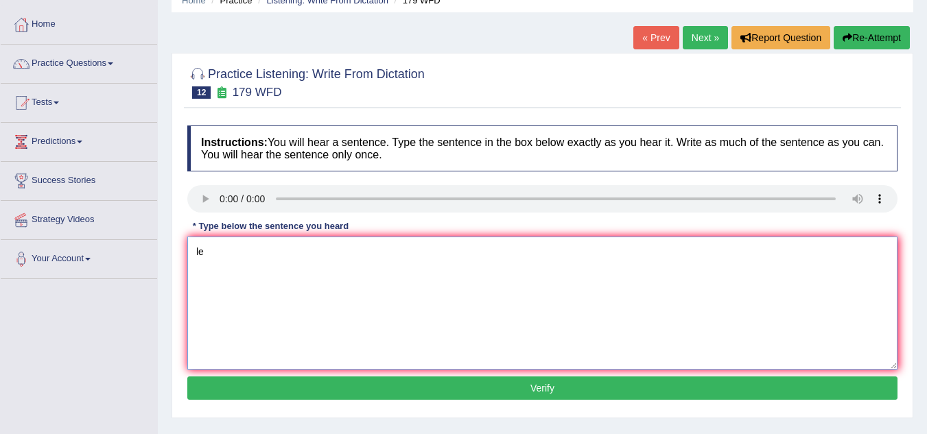
type textarea "l"
click at [80, 254] on link "Your Account" at bounding box center [79, 257] width 156 height 34
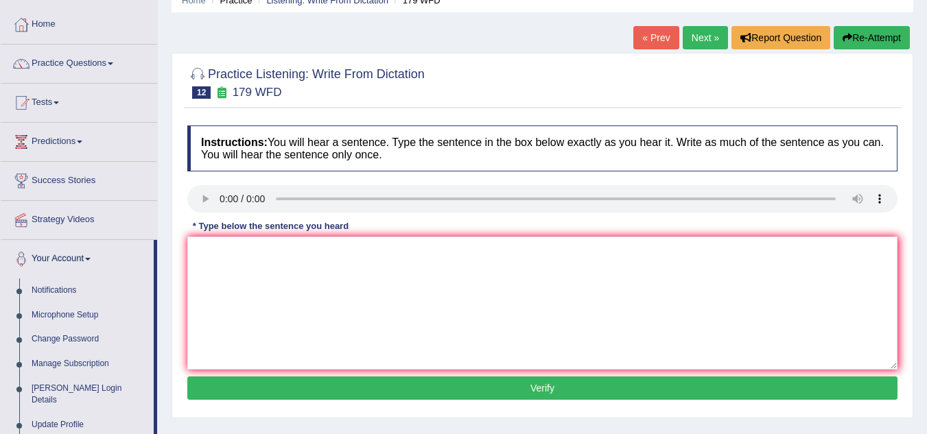
click at [1, 240] on link "Your Account" at bounding box center [77, 257] width 153 height 34
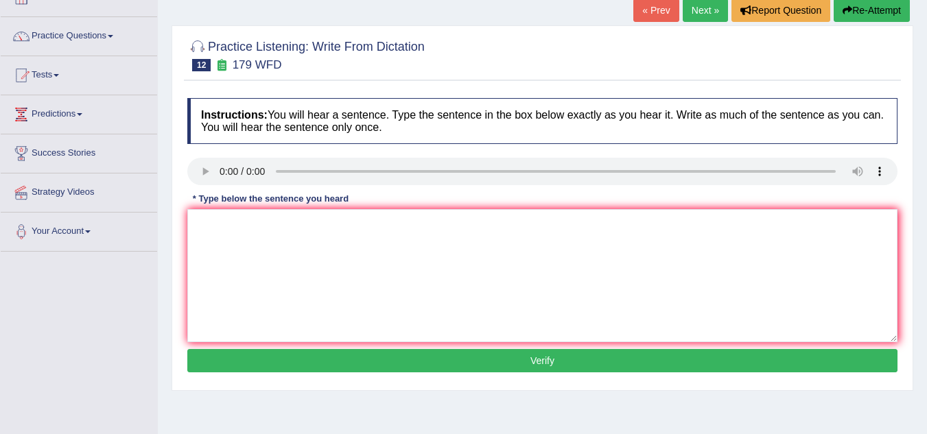
scroll to position [76, 0]
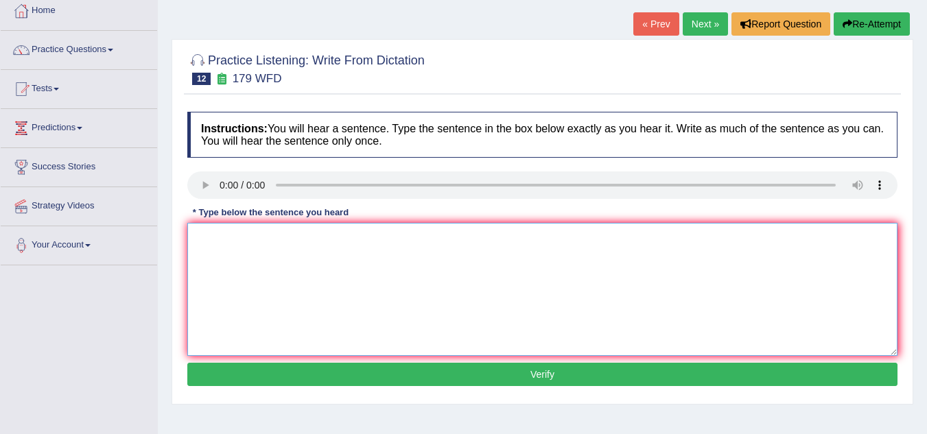
click at [240, 261] on textarea at bounding box center [542, 289] width 710 height 133
click at [262, 257] on textarea "l r t m t me i u" at bounding box center [542, 289] width 710 height 133
type textarea "l"
click at [218, 244] on textarea at bounding box center [542, 289] width 710 height 133
type textarea "k"
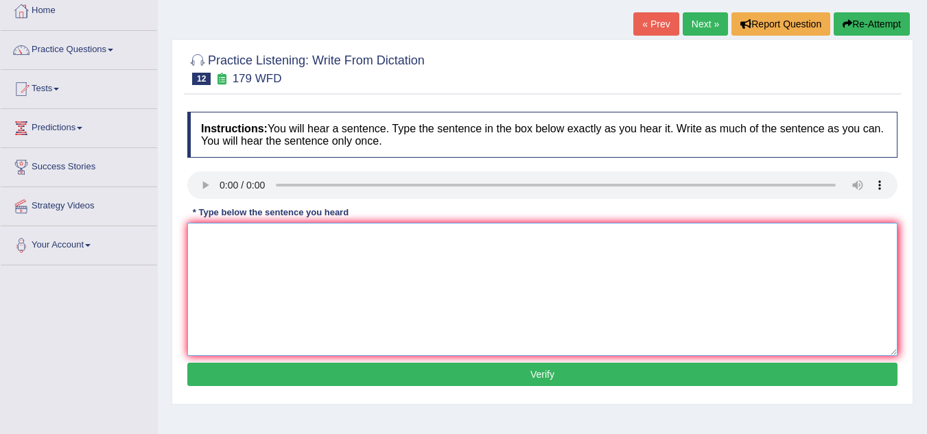
click at [236, 250] on textarea at bounding box center [542, 289] width 710 height 133
click at [200, 272] on textarea "letmftmof the u" at bounding box center [542, 289] width 710 height 133
click at [206, 254] on textarea "letmftmof the u" at bounding box center [542, 289] width 710 height 133
click at [279, 248] on textarea "letmftmof the u" at bounding box center [542, 289] width 710 height 133
type textarea "letmftmof the u lectures are the most"
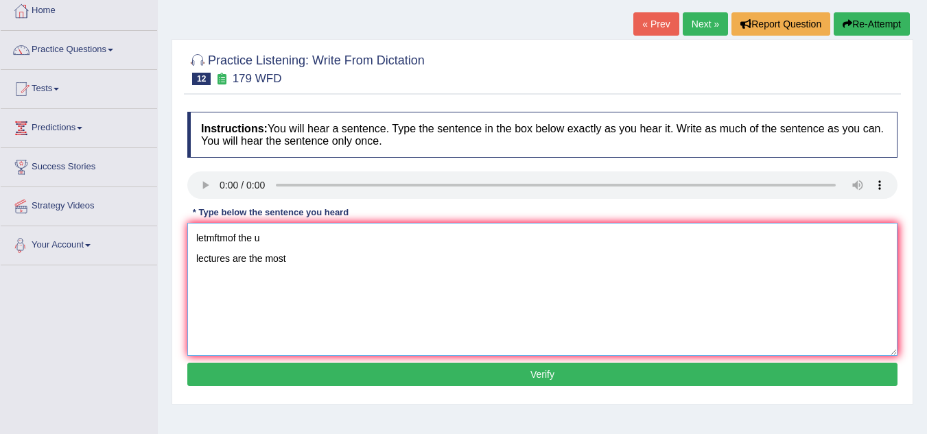
drag, startPoint x: 304, startPoint y: 254, endPoint x: 144, endPoint y: 243, distance: 160.3
click at [144, 243] on div "Toggle navigation Home Practice Questions Speaking Practice Read Aloud Repeat S…" at bounding box center [463, 281] width 927 height 714
click at [233, 239] on textarea at bounding box center [542, 289] width 710 height 133
type textarea "l"
click at [225, 235] on textarea at bounding box center [542, 289] width 710 height 133
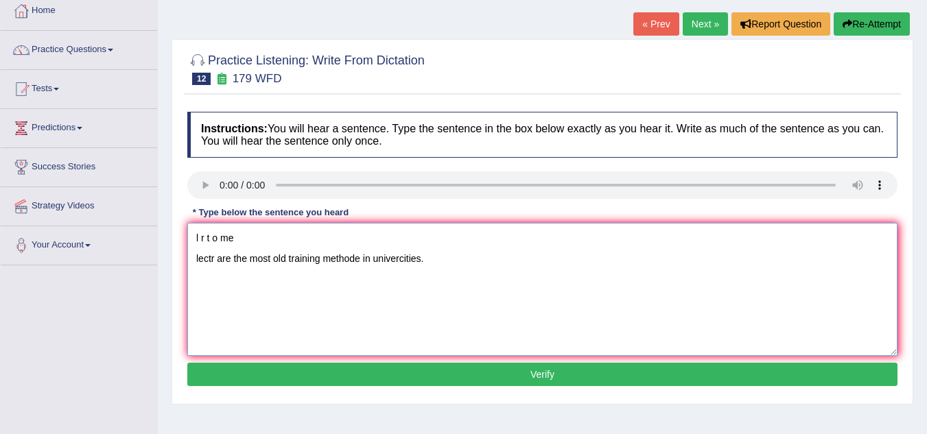
click at [210, 259] on textarea "l r t o me lectr are the most old training methode in univercities." at bounding box center [542, 289] width 710 height 133
drag, startPoint x: 287, startPoint y: 257, endPoint x: 265, endPoint y: 259, distance: 22.8
click at [265, 259] on textarea "l r t o me lectures are the most oldest training methode of the univercities." at bounding box center [542, 289] width 710 height 133
click at [291, 257] on textarea "l r t o me lectures are the oldest training methode of the univercities." at bounding box center [542, 289] width 710 height 133
click at [412, 258] on textarea "l r t o me lectures are the oldest most training methode of the univercities." at bounding box center [542, 289] width 710 height 133
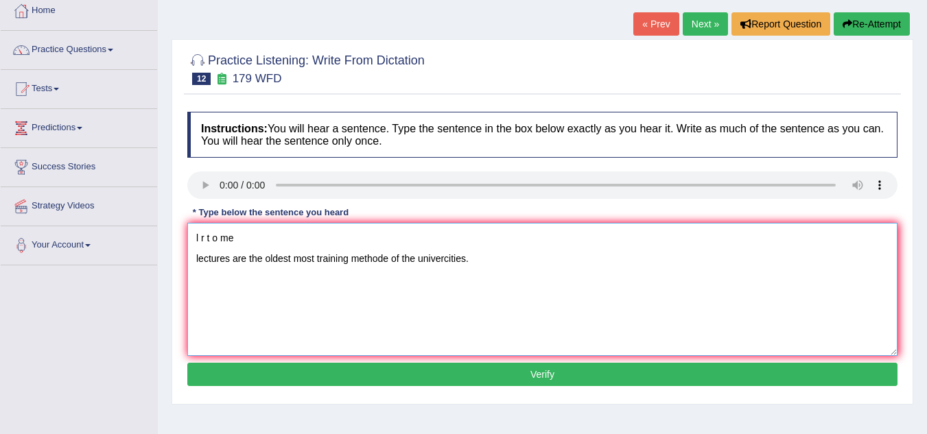
click at [399, 255] on textarea "l r t o me lectures are the oldest most training methode of the univercities." at bounding box center [542, 289] width 710 height 133
click at [294, 265] on textarea "l r t o me lectures are the oldest most training methode at the univercities." at bounding box center [542, 289] width 710 height 133
type textarea "l r t o me lectures are the oldest and most training methode at the univercitie…"
click at [371, 263] on textarea "l r t o me lectures are the oldest and most training methode at the univercitie…" at bounding box center [542, 289] width 710 height 133
